Goal: Connect with others: Connect with others

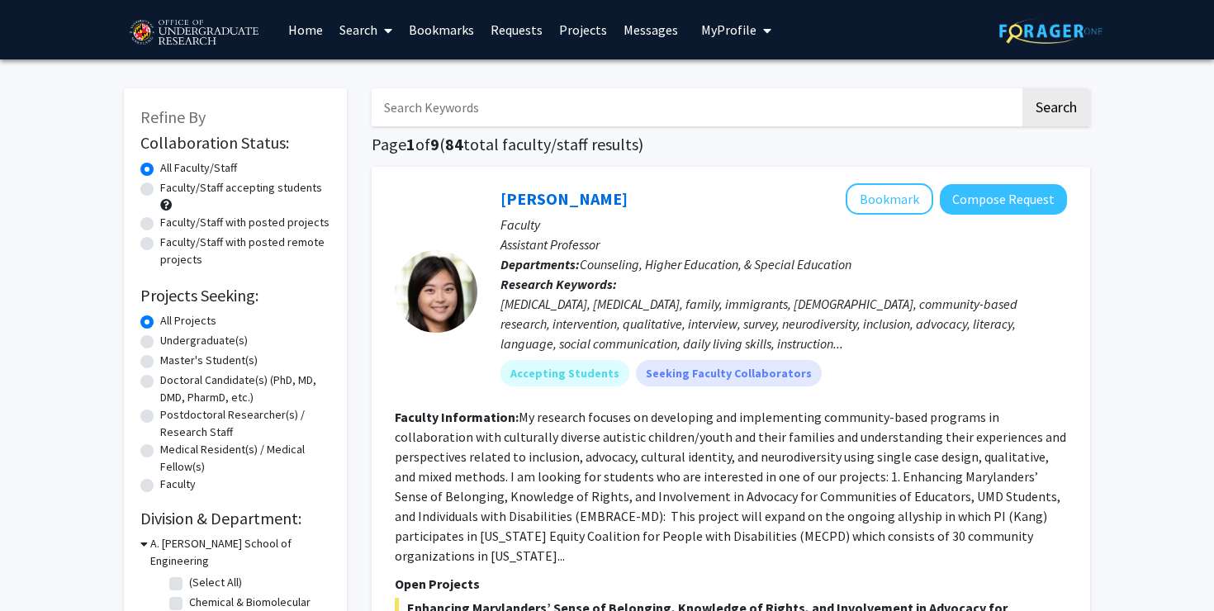
click at [160, 338] on label "Undergraduate(s)" at bounding box center [204, 340] width 88 height 17
click at [160, 338] on input "Undergraduate(s)" at bounding box center [165, 337] width 11 height 11
radio input "true"
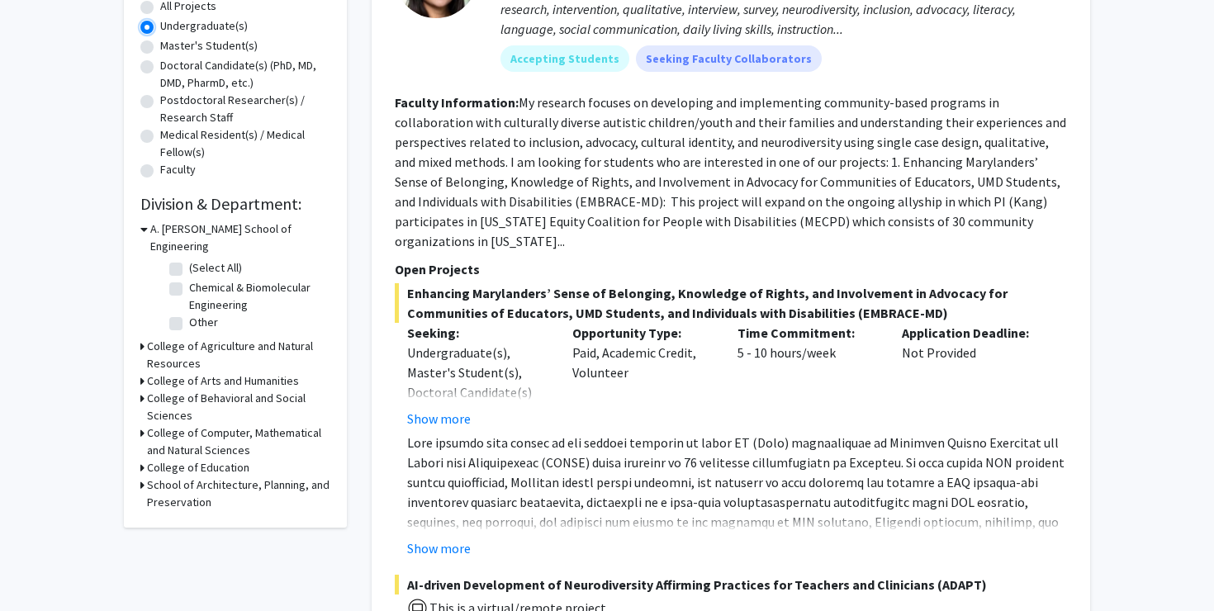
scroll to position [346, 0]
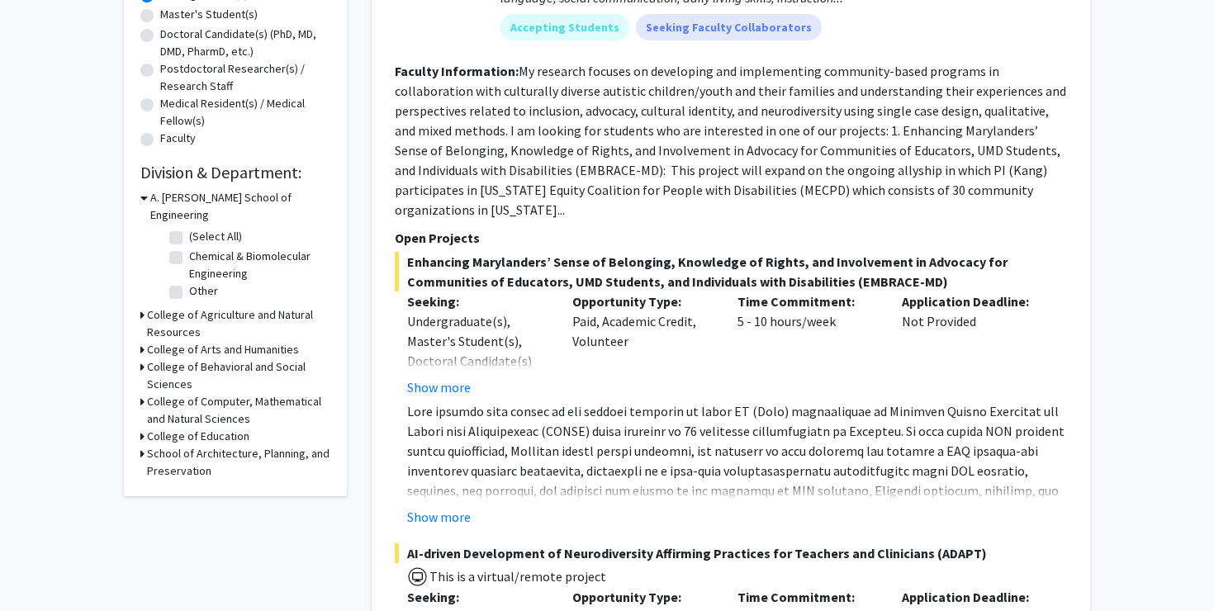
click at [140, 393] on icon at bounding box center [142, 401] width 4 height 17
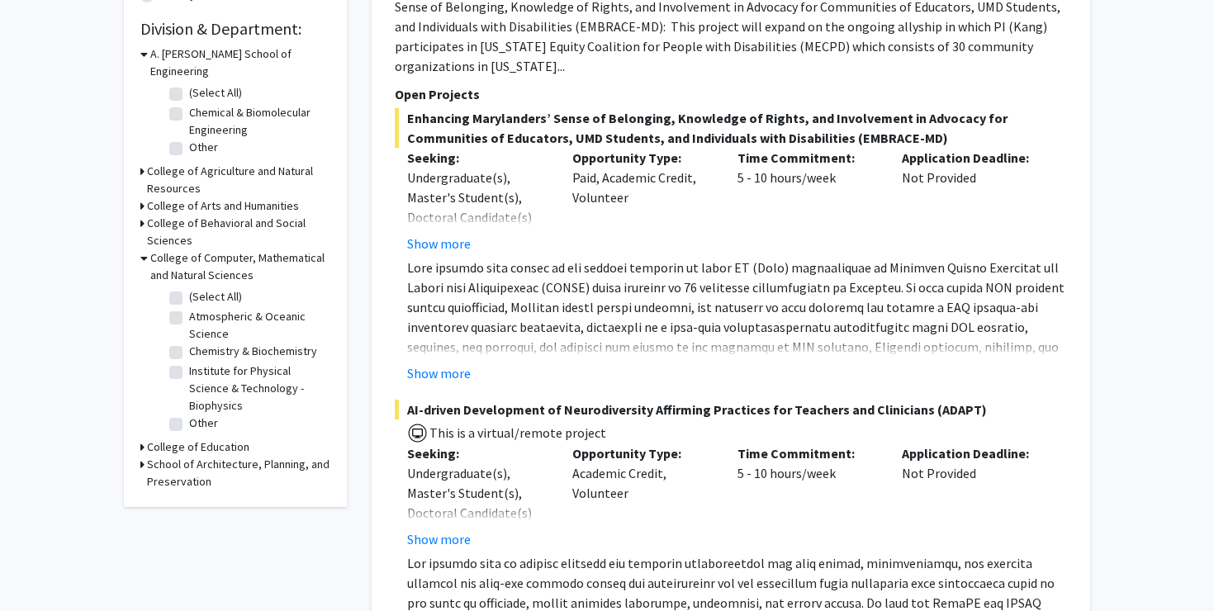
scroll to position [493, 0]
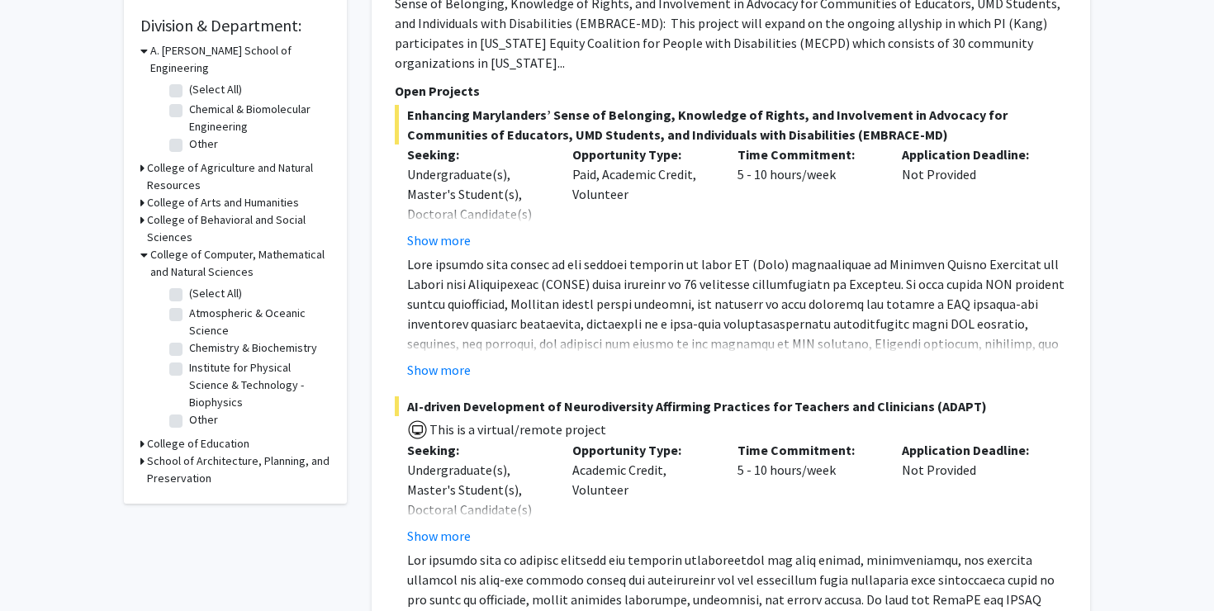
click at [189, 285] on label "(Select All)" at bounding box center [215, 293] width 53 height 17
click at [189, 285] on input "(Select All)" at bounding box center [194, 290] width 11 height 11
checkbox input "true"
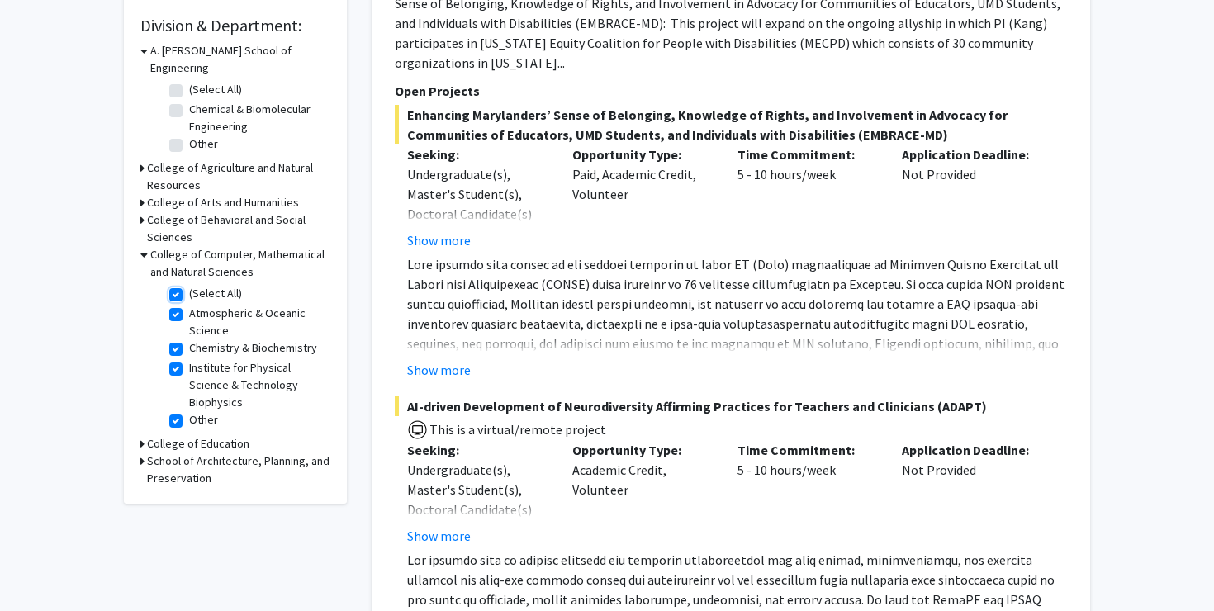
checkbox input "true"
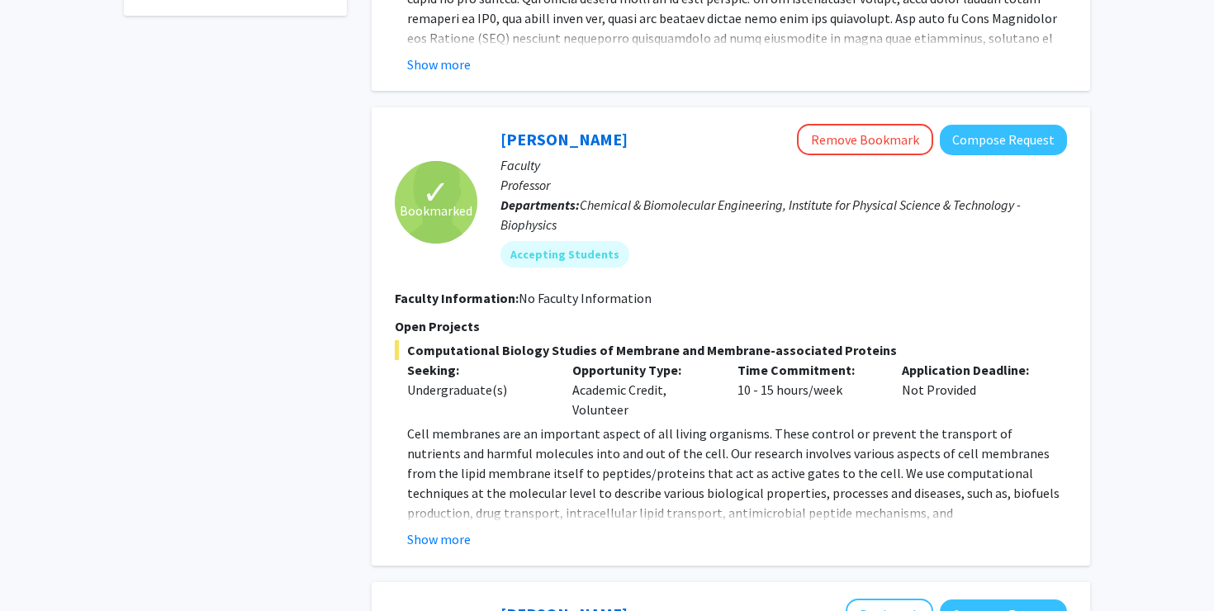
scroll to position [789, 0]
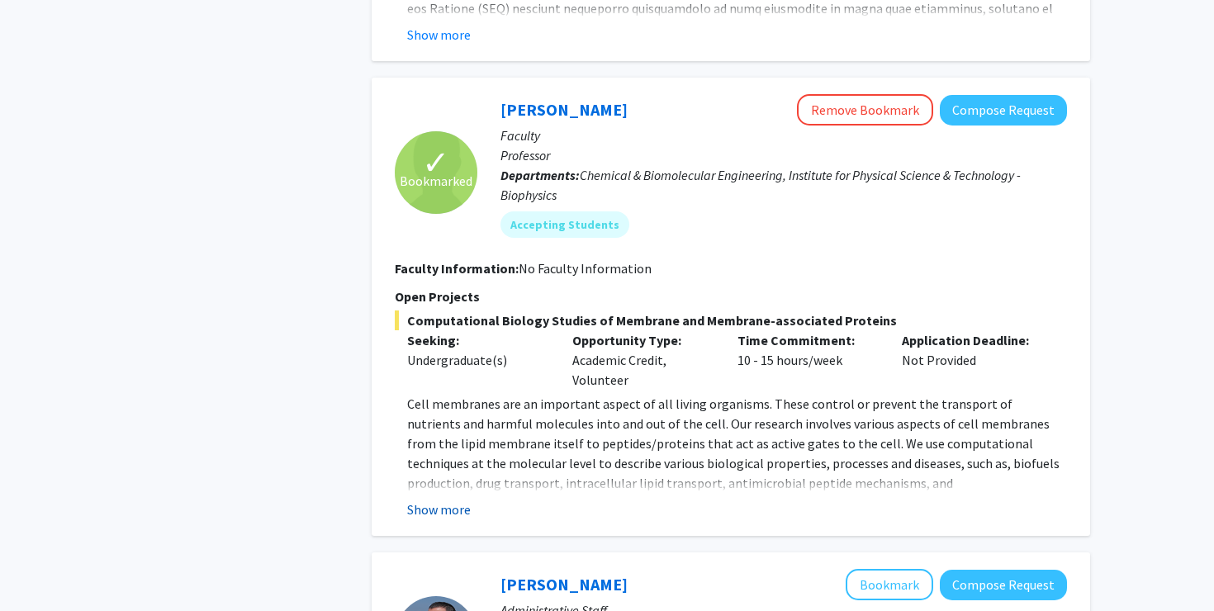
click at [443, 501] on button "Show more" at bounding box center [439, 510] width 64 height 20
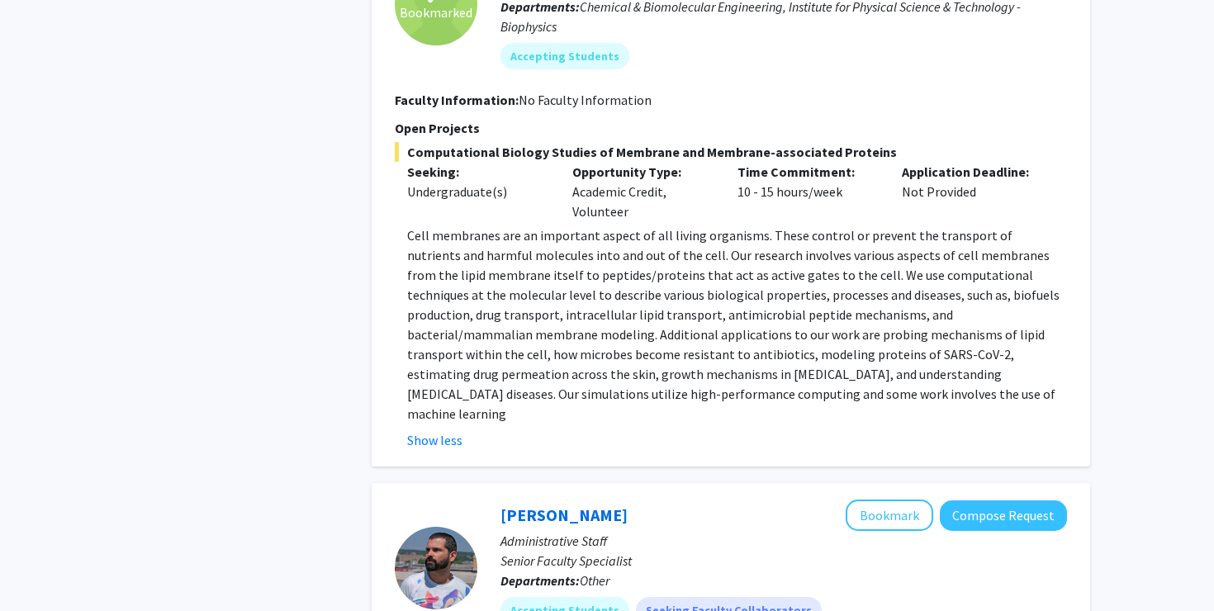
scroll to position [963, 0]
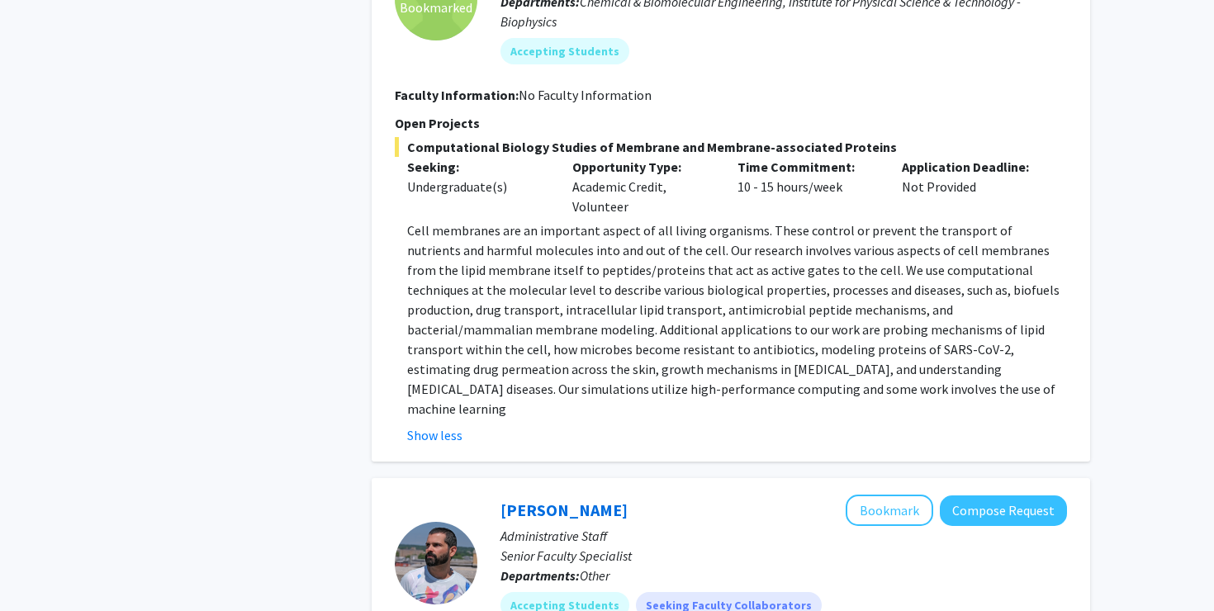
click at [518, 334] on p "Cell membranes are an important aspect of all living organisms. These control o…" at bounding box center [737, 319] width 660 height 198
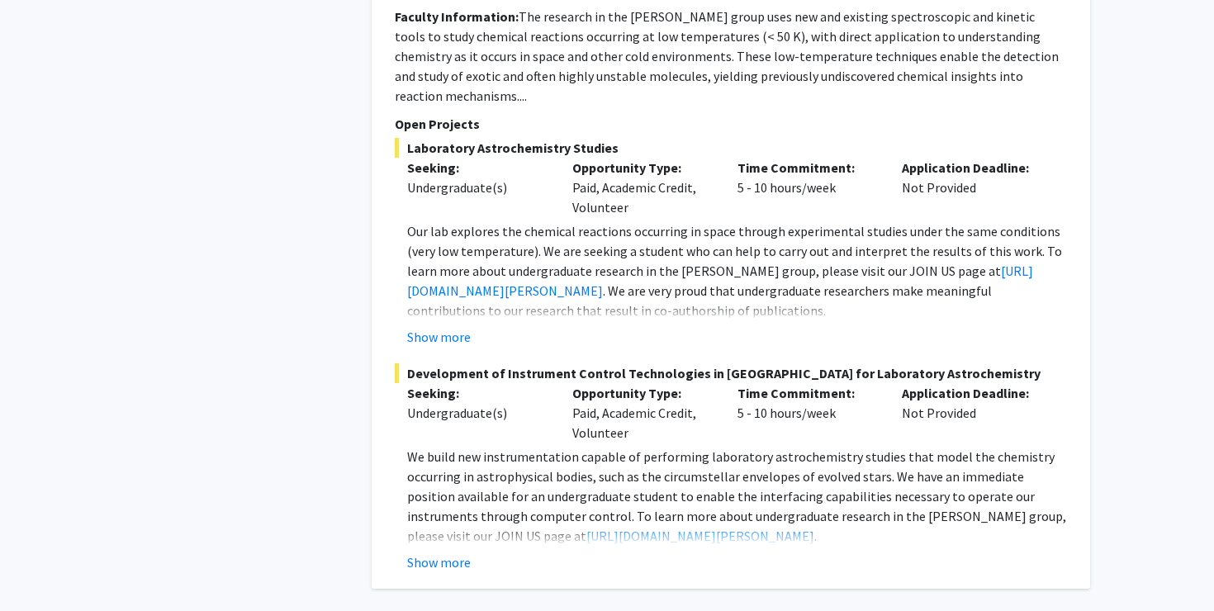
scroll to position [2296, 0]
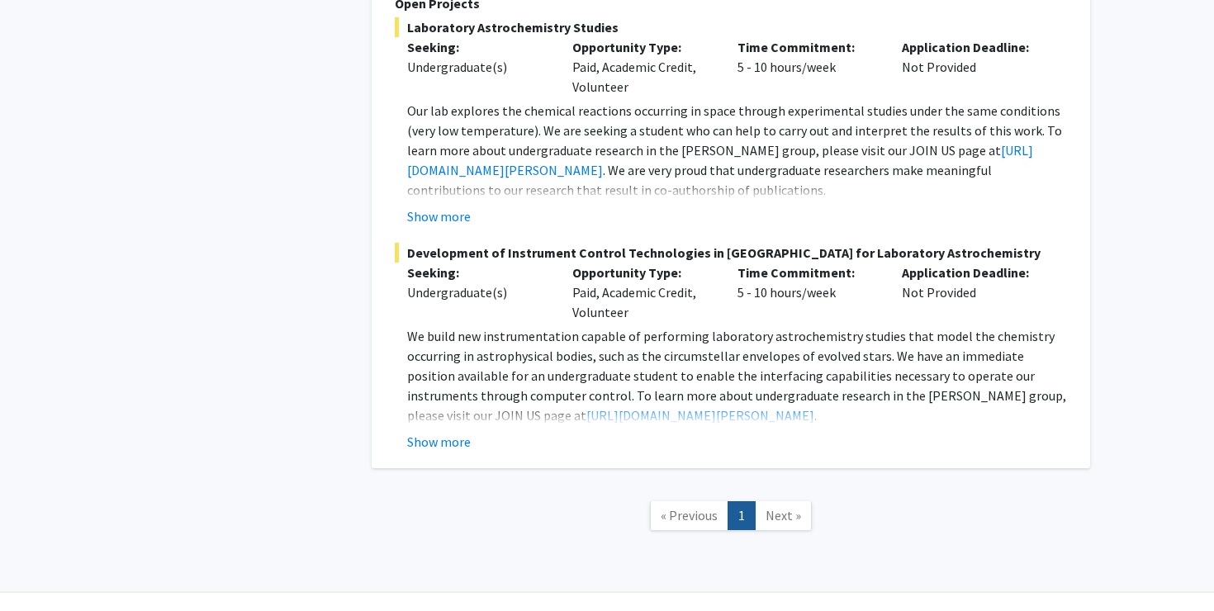
click at [773, 507] on span "Next »" at bounding box center [783, 515] width 36 height 17
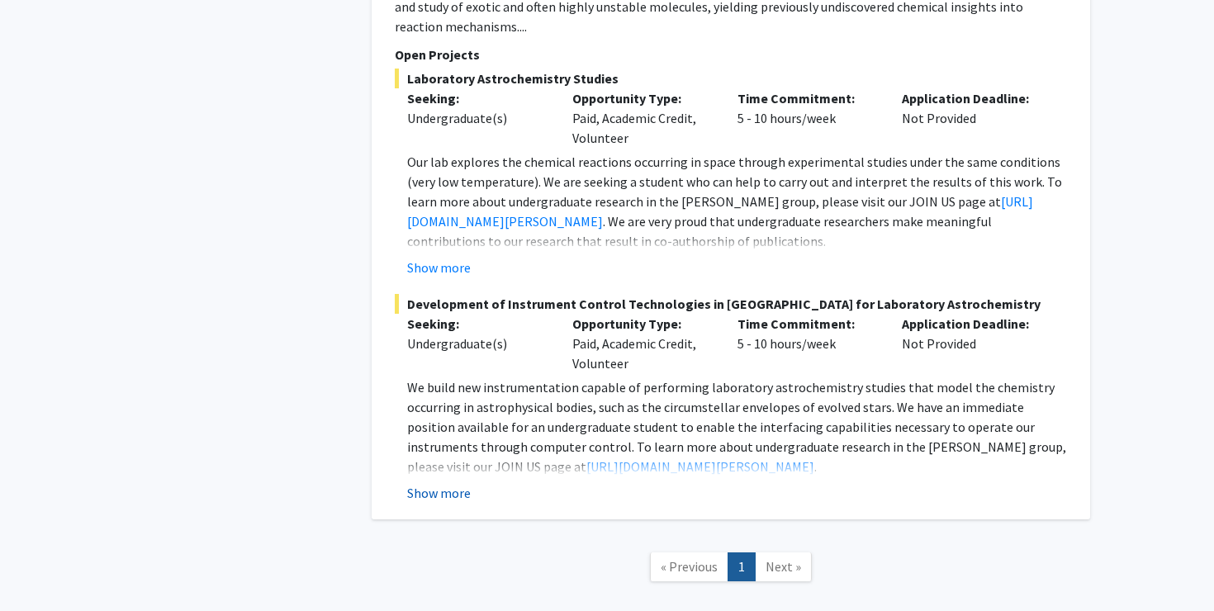
click at [426, 483] on button "Show more" at bounding box center [439, 493] width 64 height 20
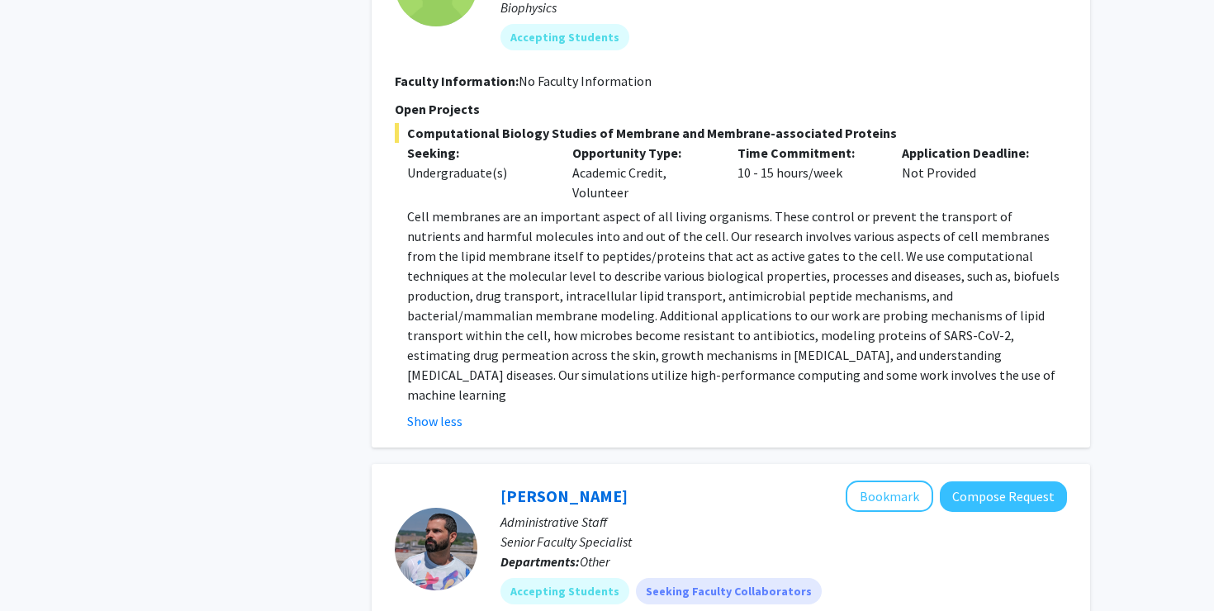
scroll to position [783, 0]
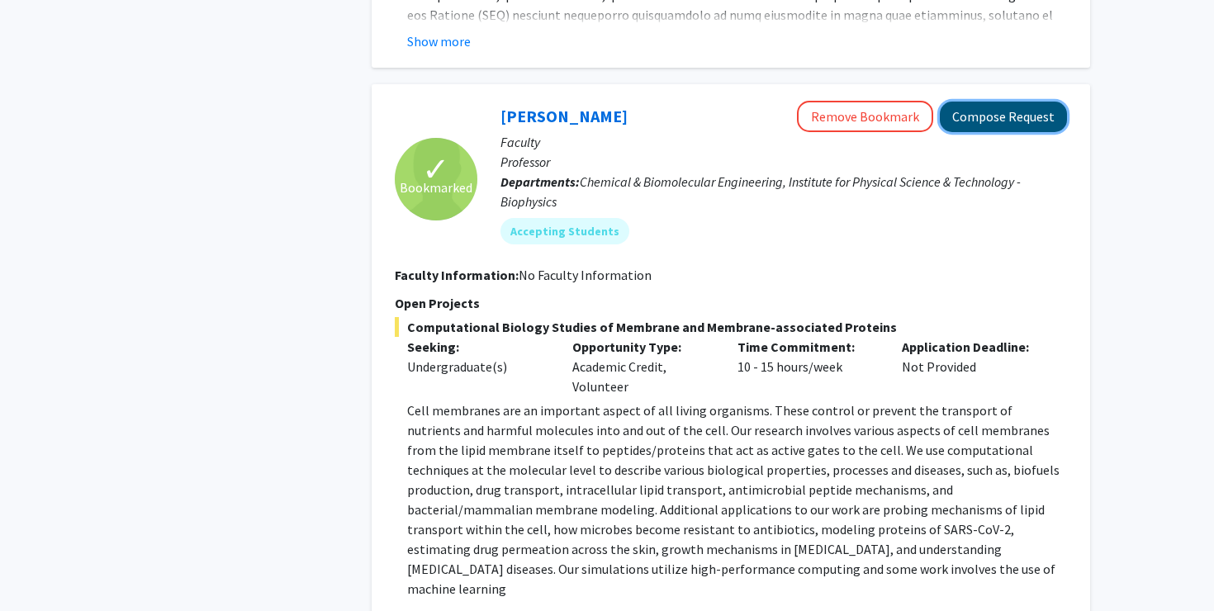
click at [959, 125] on button "Compose Request" at bounding box center [1003, 117] width 127 height 31
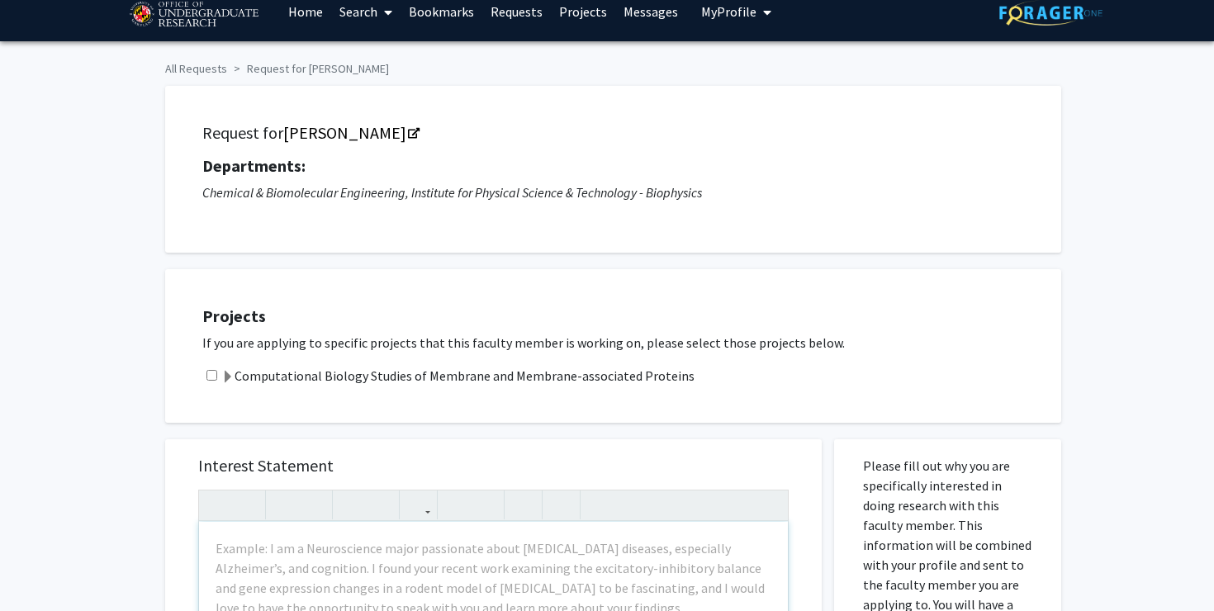
scroll to position [17, 0]
